Goal: Transaction & Acquisition: Purchase product/service

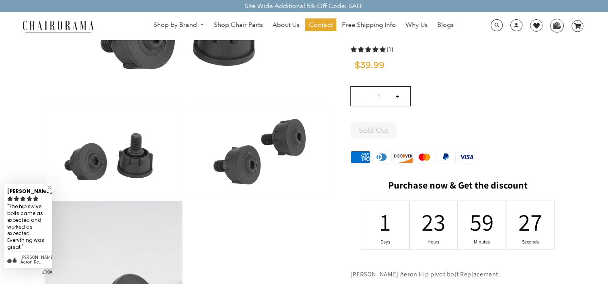
scroll to position [273, 0]
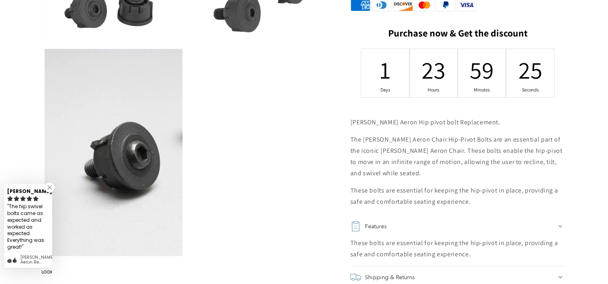
click at [49, 190] on link at bounding box center [50, 188] width 10 height 10
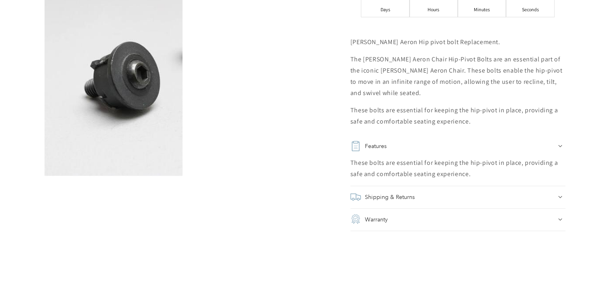
scroll to position [393, 0]
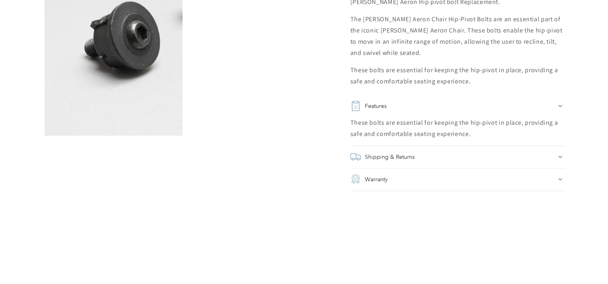
click at [560, 157] on icon at bounding box center [560, 157] width 4 height 2
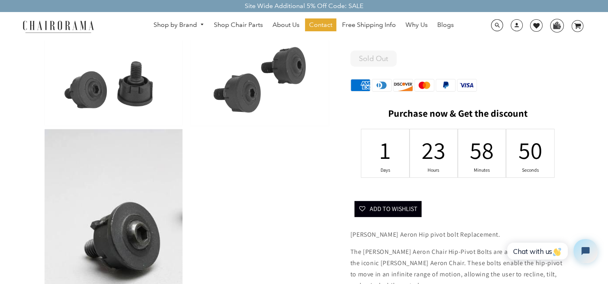
scroll to position [152, 0]
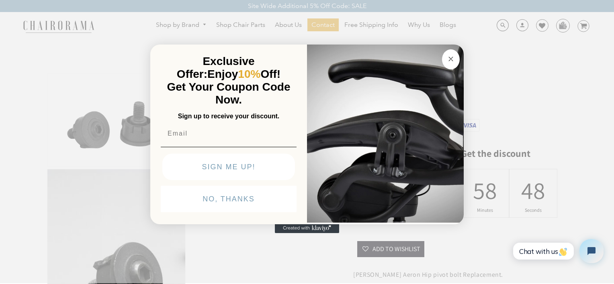
click at [449, 58] on circle "Close dialog" at bounding box center [450, 59] width 9 height 9
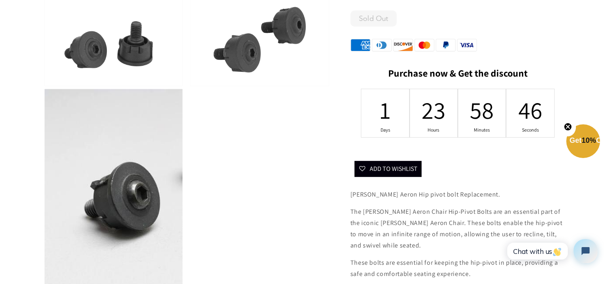
scroll to position [273, 0]
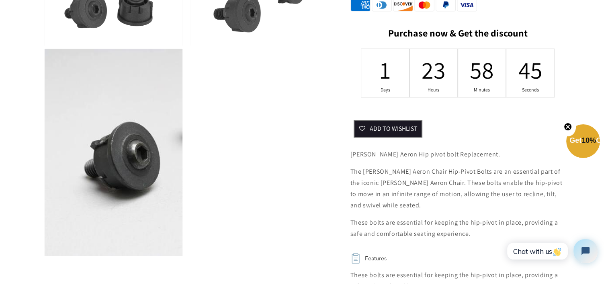
click at [404, 133] on button "Add To Wishlist" at bounding box center [387, 129] width 67 height 16
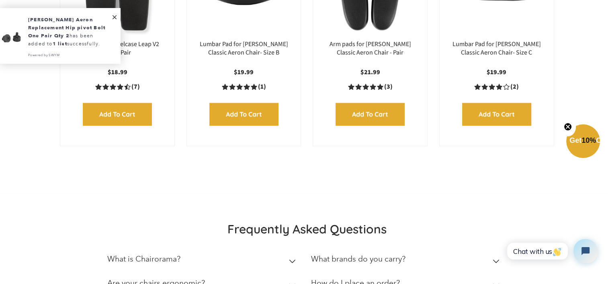
scroll to position [1558, 0]
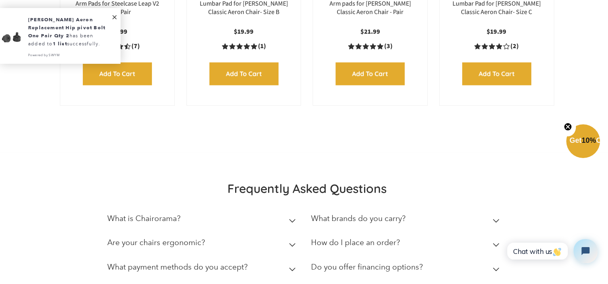
click at [59, 25] on span "[PERSON_NAME] Aeron Replacement Hip pivot Bolt One Pair Qty 2" at bounding box center [66, 27] width 77 height 22
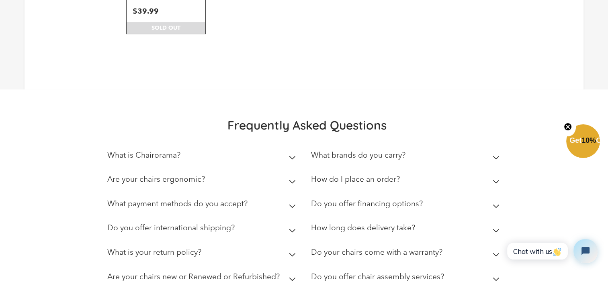
scroll to position [120, 0]
